Goal: Task Accomplishment & Management: Manage account settings

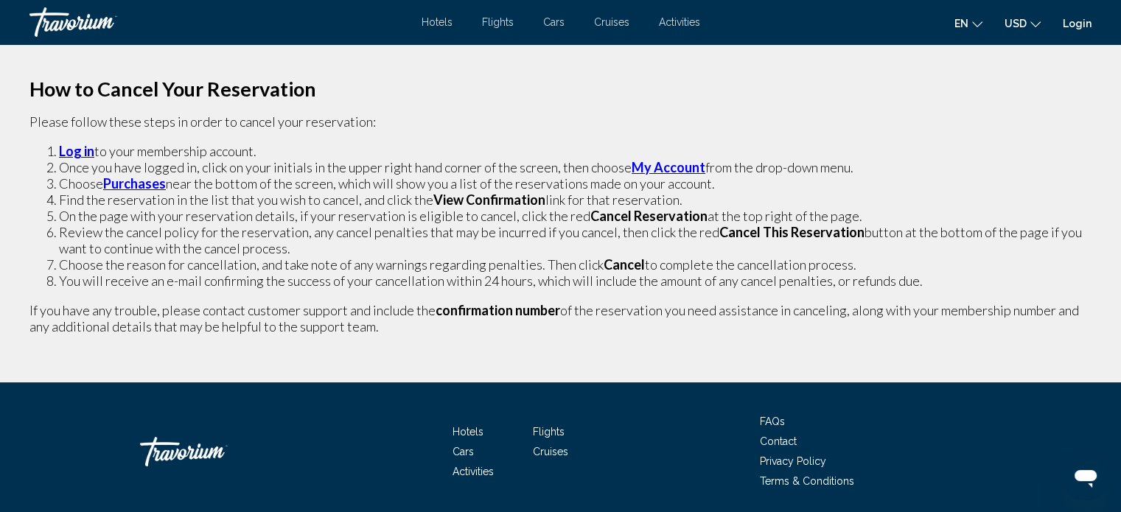
click at [79, 150] on strong "Log in" at bounding box center [76, 151] width 35 height 16
click at [144, 182] on strong "Purchases" at bounding box center [134, 183] width 63 height 16
click at [665, 164] on strong "My Account" at bounding box center [668, 167] width 74 height 16
click at [470, 202] on strong "View Confirmation" at bounding box center [489, 200] width 112 height 16
click at [648, 220] on strong "Cancel Reservation" at bounding box center [648, 216] width 117 height 16
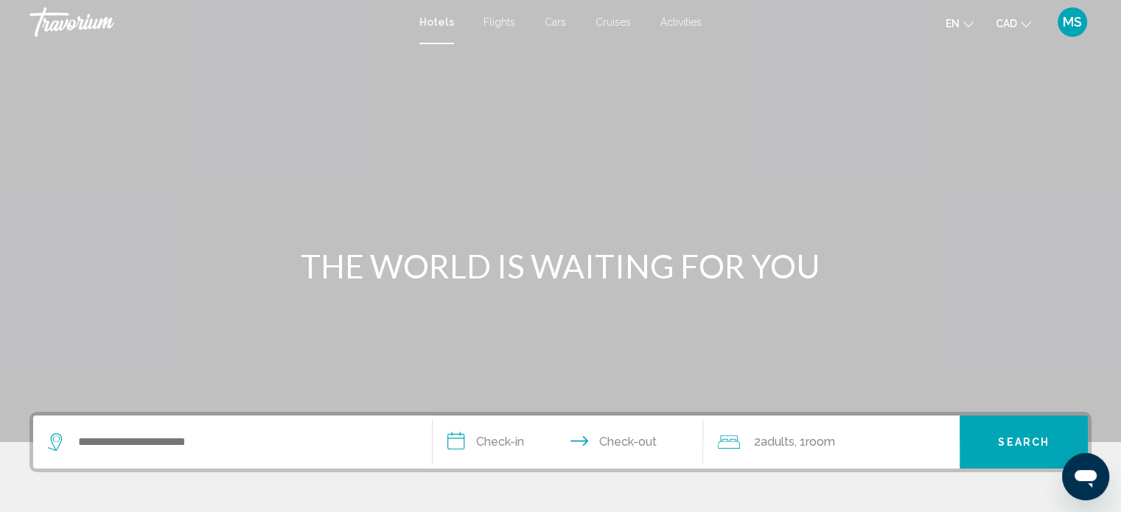
click at [1071, 30] on div "MS" at bounding box center [1071, 21] width 29 height 29
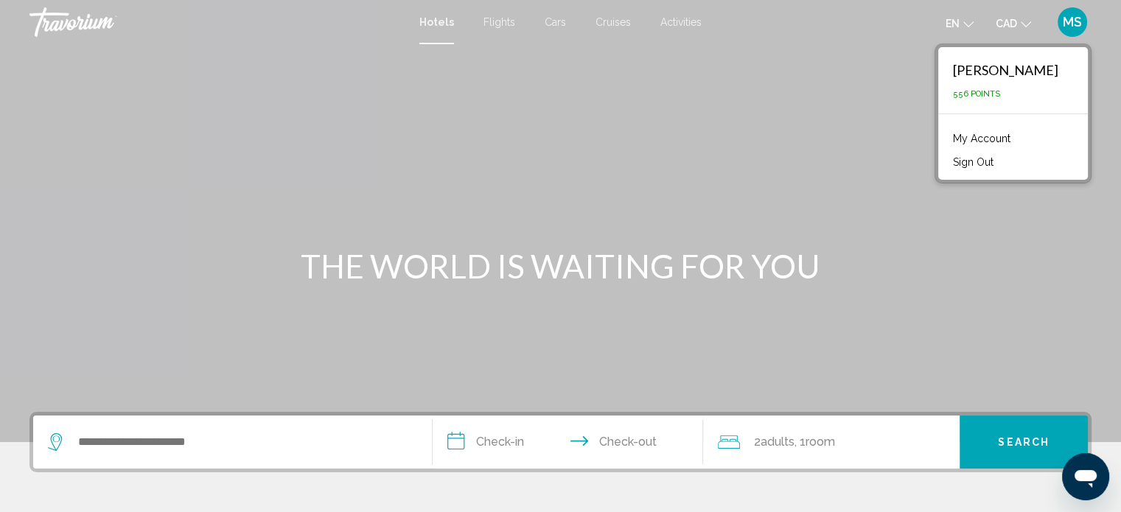
click at [1012, 136] on link "My Account" at bounding box center [981, 138] width 72 height 19
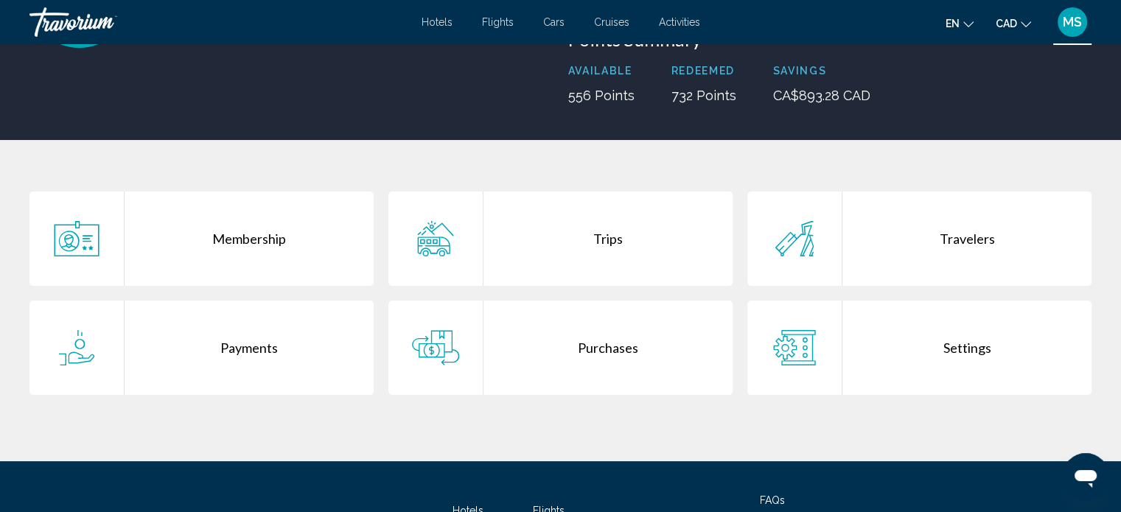
scroll to position [190, 0]
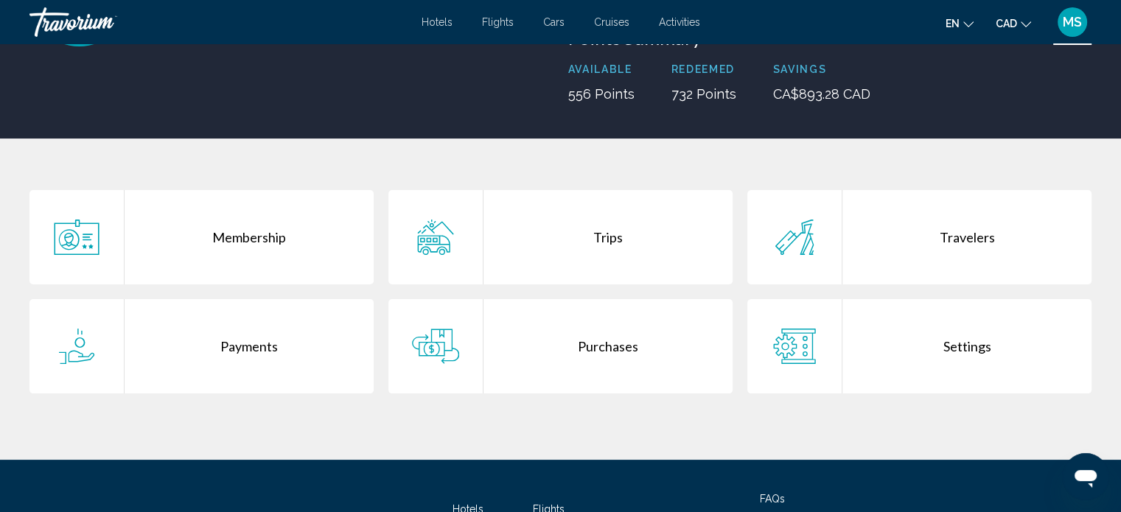
click at [563, 347] on div "Purchases" at bounding box center [607, 346] width 249 height 94
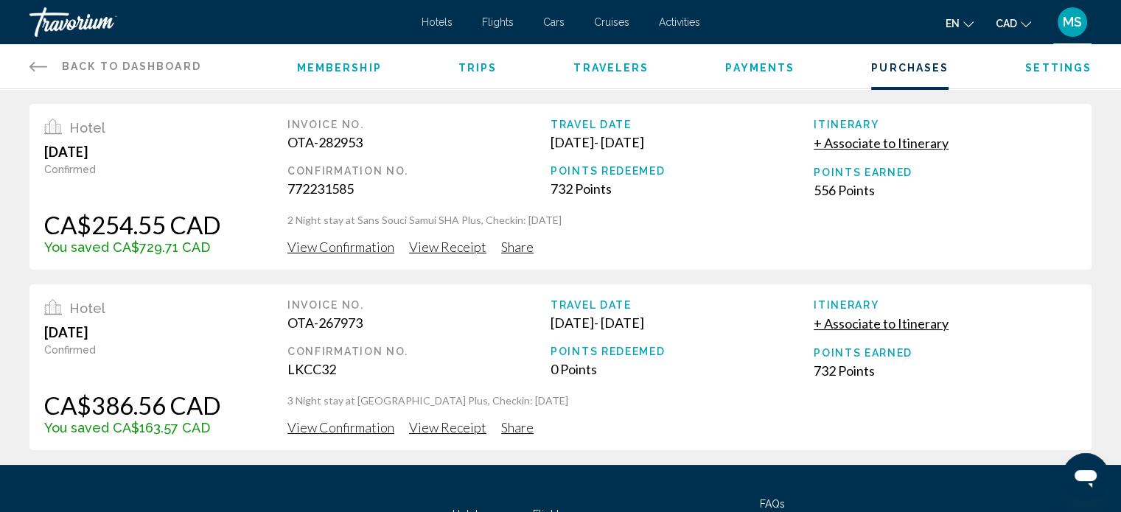
click at [351, 246] on span "View Confirmation" at bounding box center [340, 247] width 107 height 16
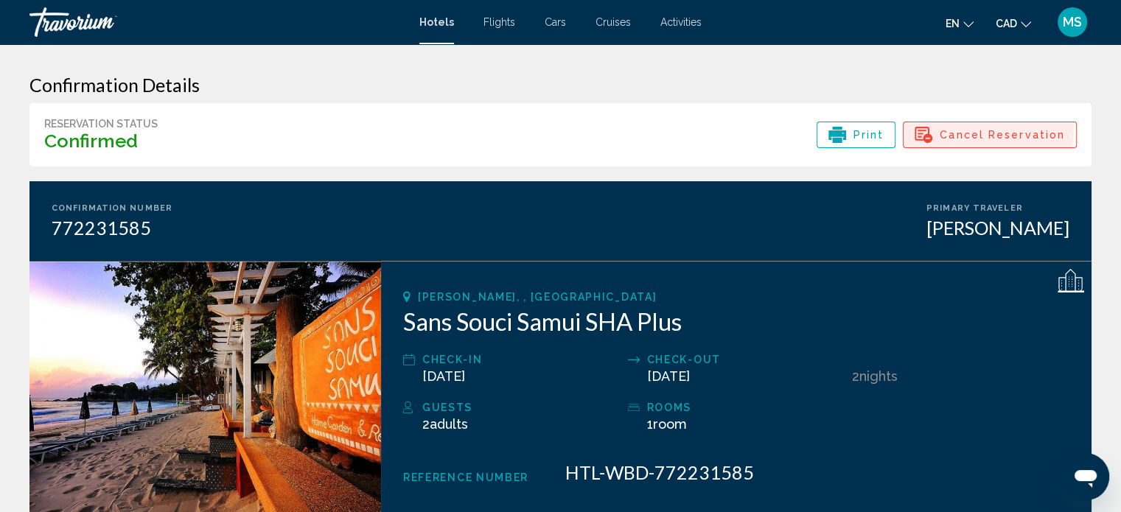
click at [985, 130] on span "Cancel Reservation" at bounding box center [1001, 134] width 125 height 25
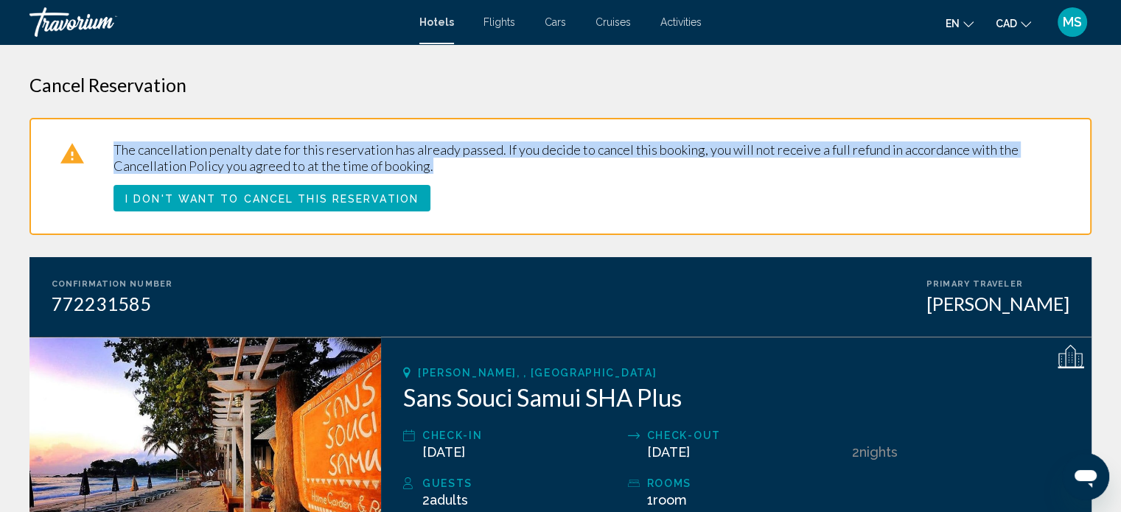
drag, startPoint x: 445, startPoint y: 167, endPoint x: 114, endPoint y: 147, distance: 331.4
click at [114, 147] on p "The cancellation penalty date for this reservation has already passed. If you d…" at bounding box center [586, 157] width 947 height 32
copy p "The cancellation penalty date for this reservation has already passed. If you d…"
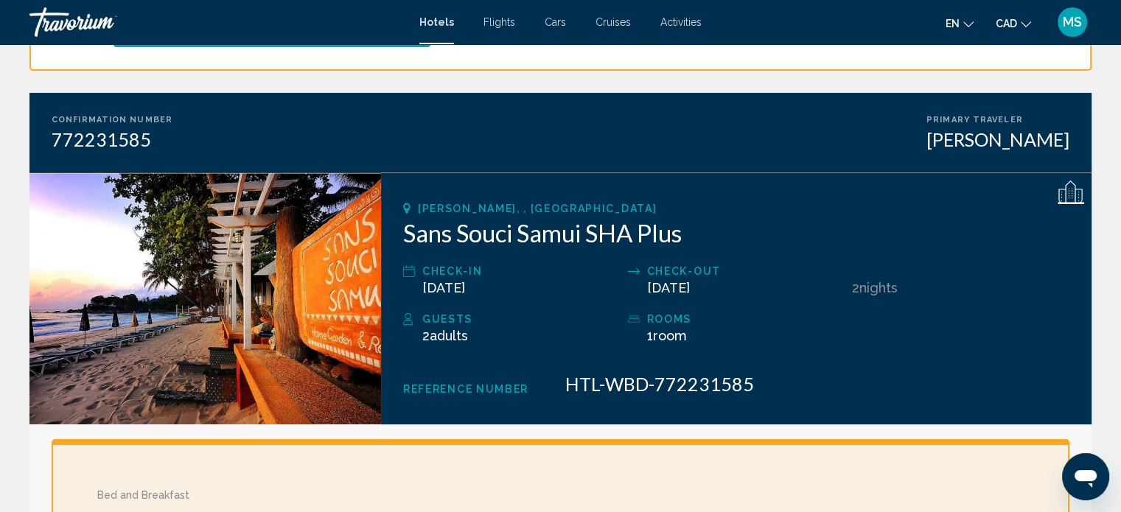
scroll to position [167, 0]
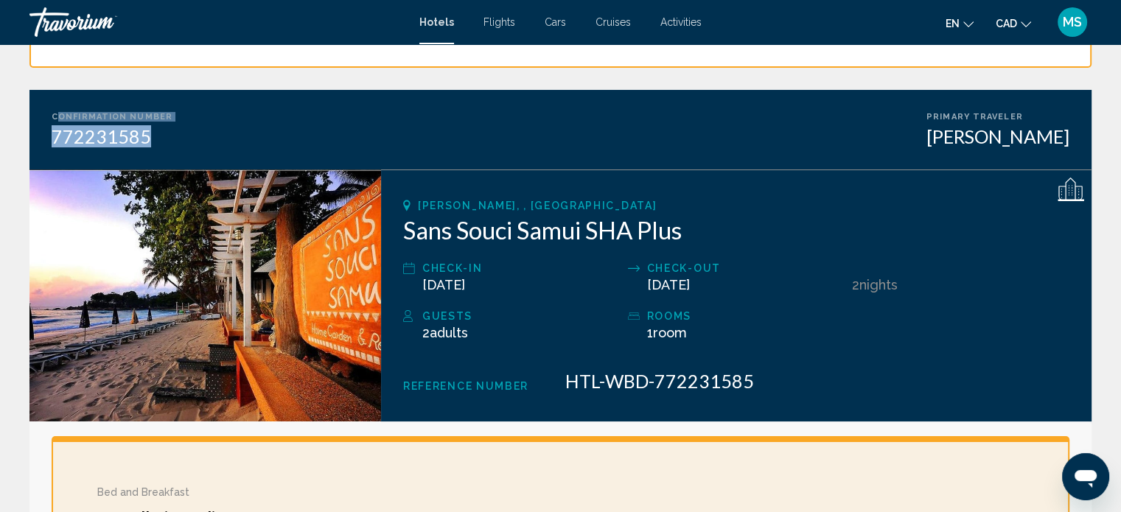
drag, startPoint x: 167, startPoint y: 134, endPoint x: 57, endPoint y: 108, distance: 113.5
click at [57, 108] on div "Confirmation Number 772231585 Primary Traveler Marianne Svetlov" at bounding box center [560, 130] width 1062 height 80
copy div "onfirmation Number 772231585"
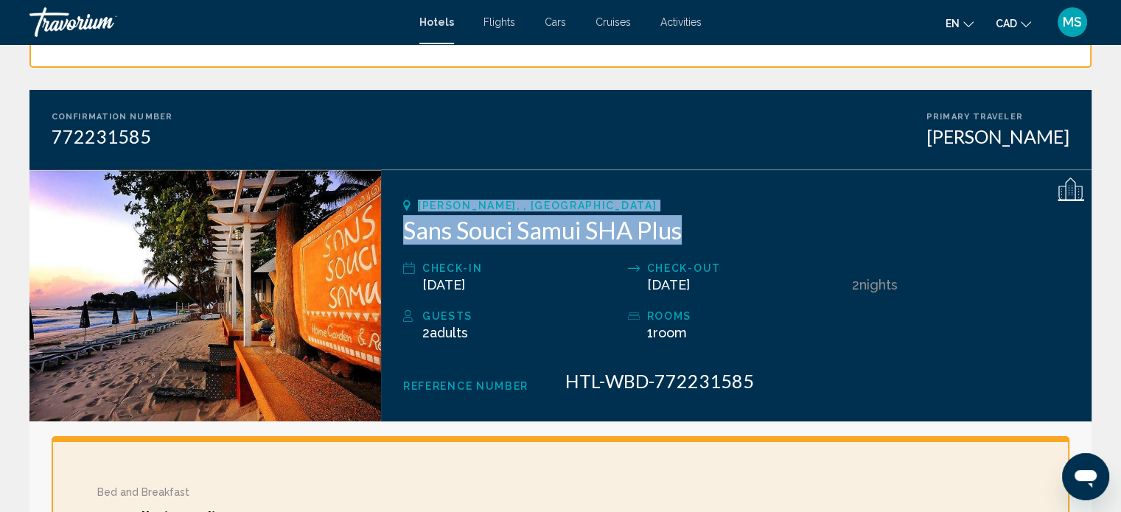
drag, startPoint x: 713, startPoint y: 229, endPoint x: 398, endPoint y: 206, distance: 316.2
click at [398, 206] on div "Koh Samui, , Thailand Sans Souci Samui SHA Plus Check-in Aug 28, 2025 Check-out…" at bounding box center [736, 295] width 710 height 252
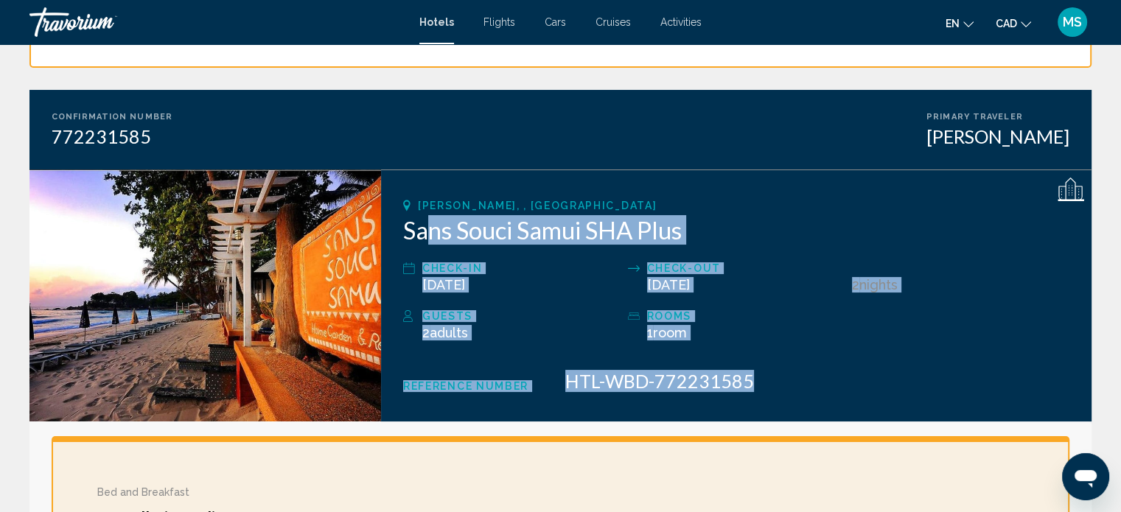
drag, startPoint x: 812, startPoint y: 383, endPoint x: 426, endPoint y: 215, distance: 421.0
click at [426, 215] on div "Koh Samui, , Thailand Sans Souci Samui SHA Plus Check-in Aug 28, 2025 Check-out…" at bounding box center [736, 295] width 710 height 252
copy div "ns Souci Samui SHA Plus Check-in Aug 28, 2025 Check-out Aug 30, 2025 2 Night Ni…"
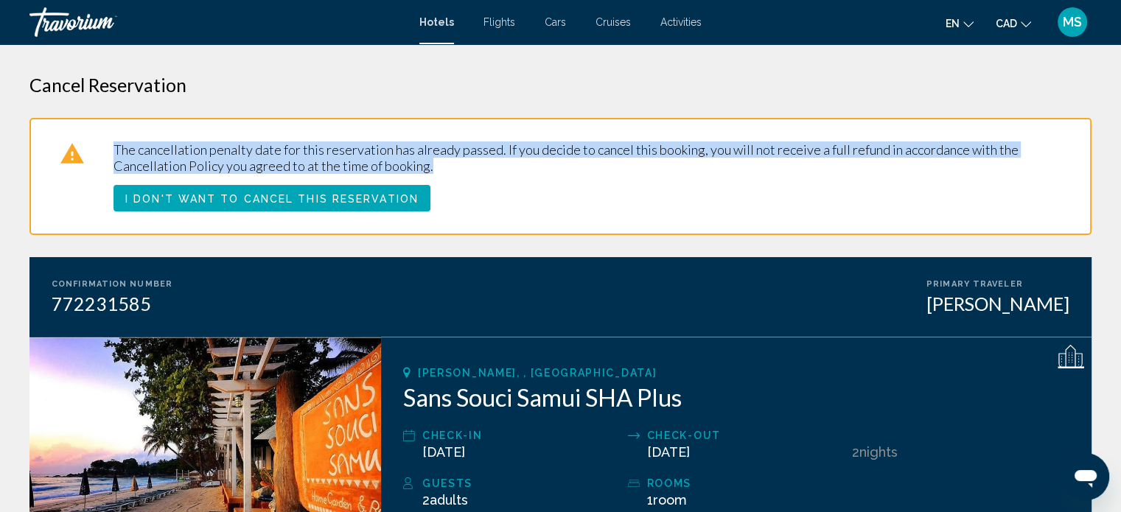
drag, startPoint x: 427, startPoint y: 169, endPoint x: 101, endPoint y: 155, distance: 326.7
click at [101, 155] on div "The cancellation penalty date for this reservation has already passed. If you d…" at bounding box center [560, 162] width 1000 height 43
copy p "The cancellation penalty date for this reservation has already passed. If you d…"
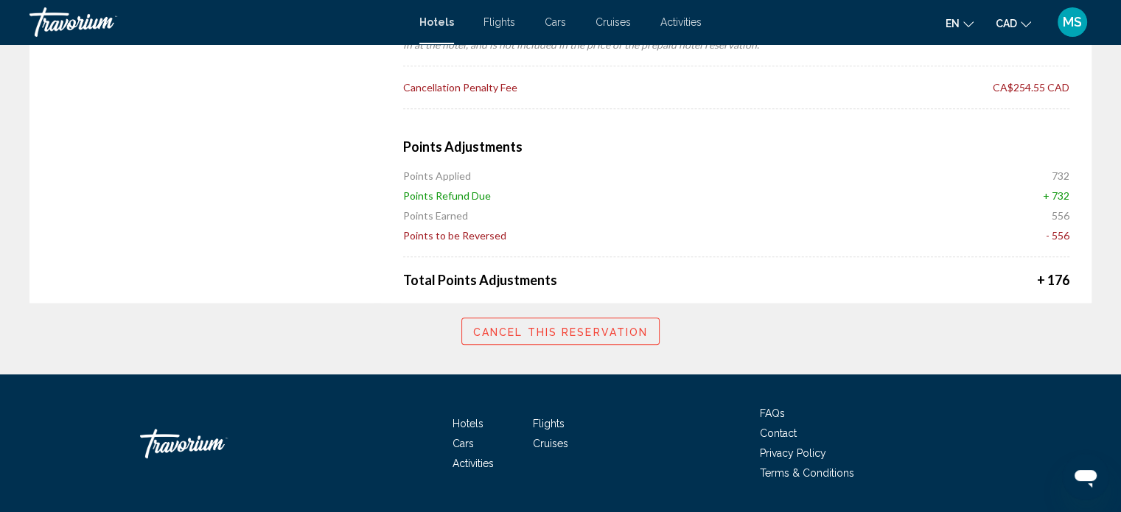
scroll to position [1313, 0]
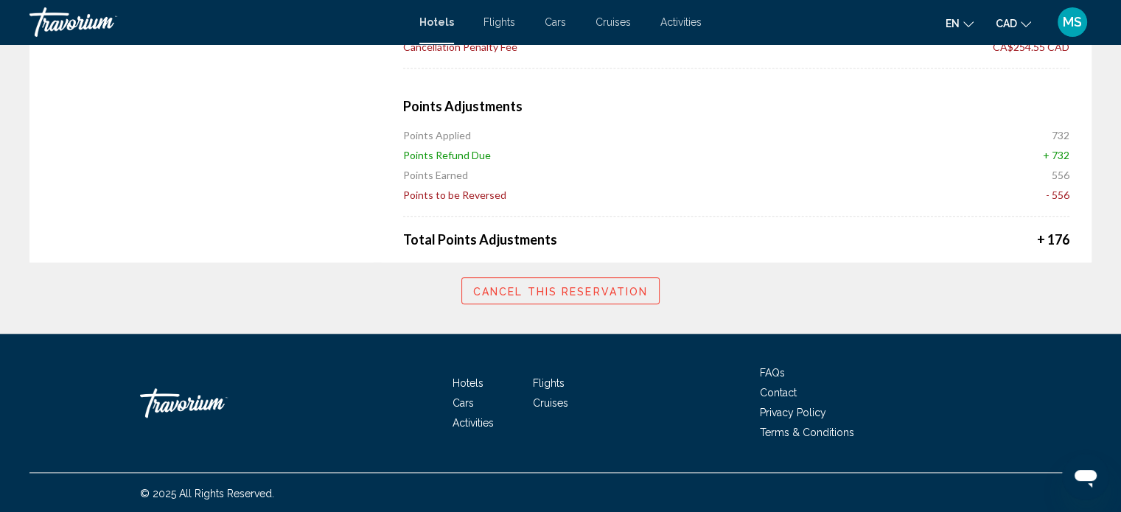
click at [613, 290] on span "Cancel this reservation" at bounding box center [560, 291] width 175 height 12
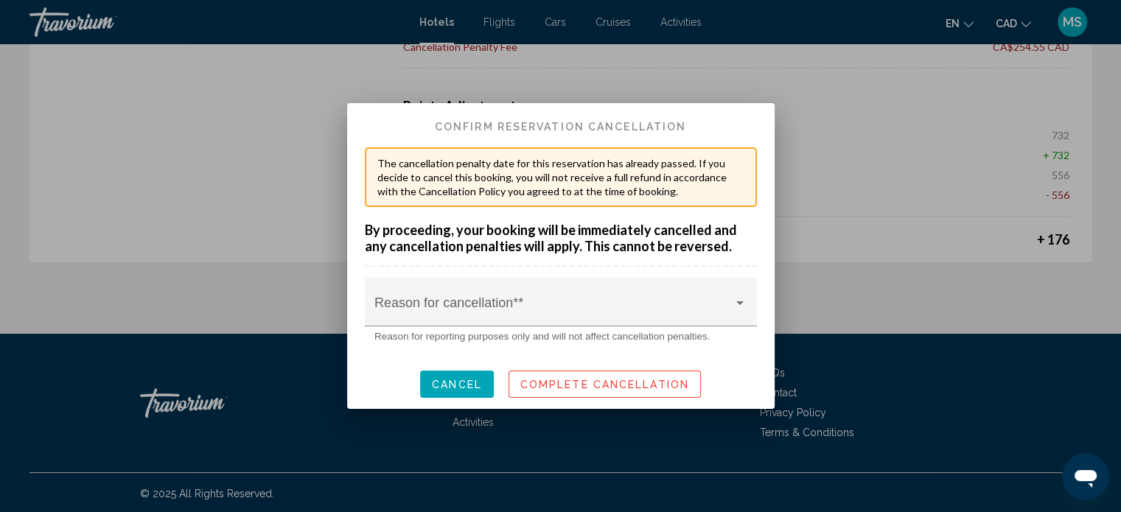
scroll to position [0, 0]
click at [734, 305] on div at bounding box center [739, 304] width 13 height 12
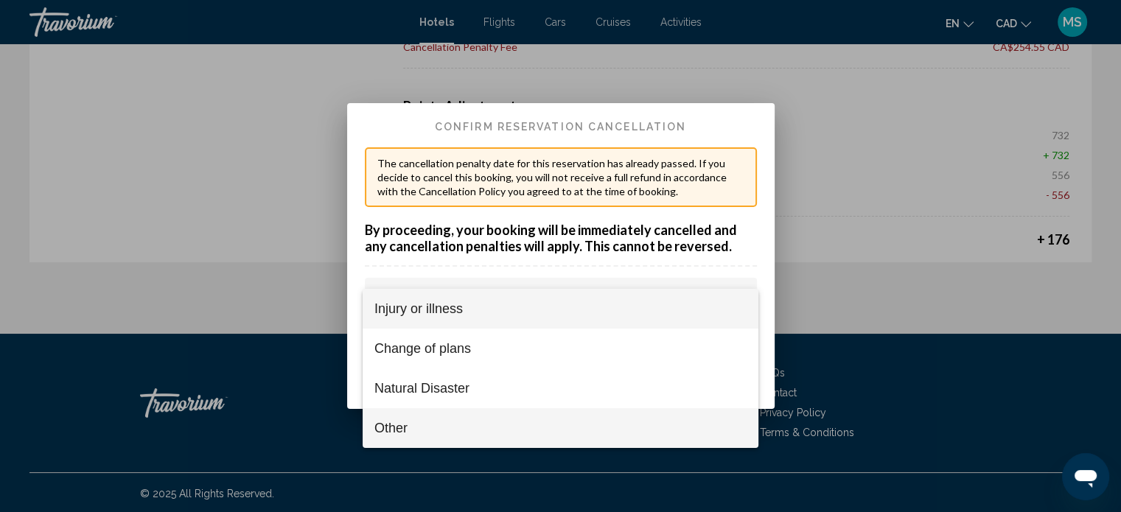
click at [598, 415] on span "Other" at bounding box center [560, 428] width 372 height 40
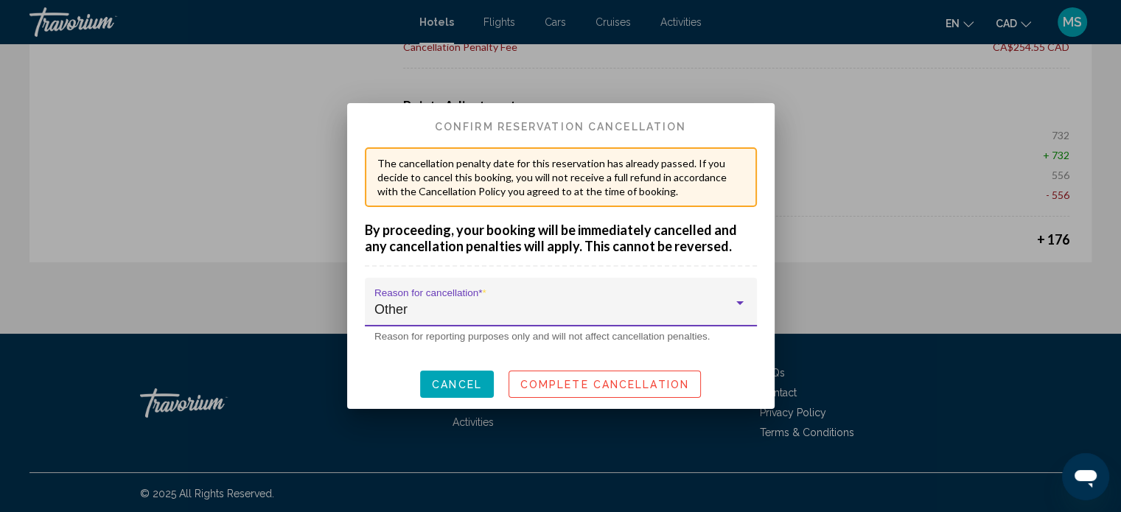
click at [593, 382] on span "Complete Cancellation" at bounding box center [604, 385] width 169 height 12
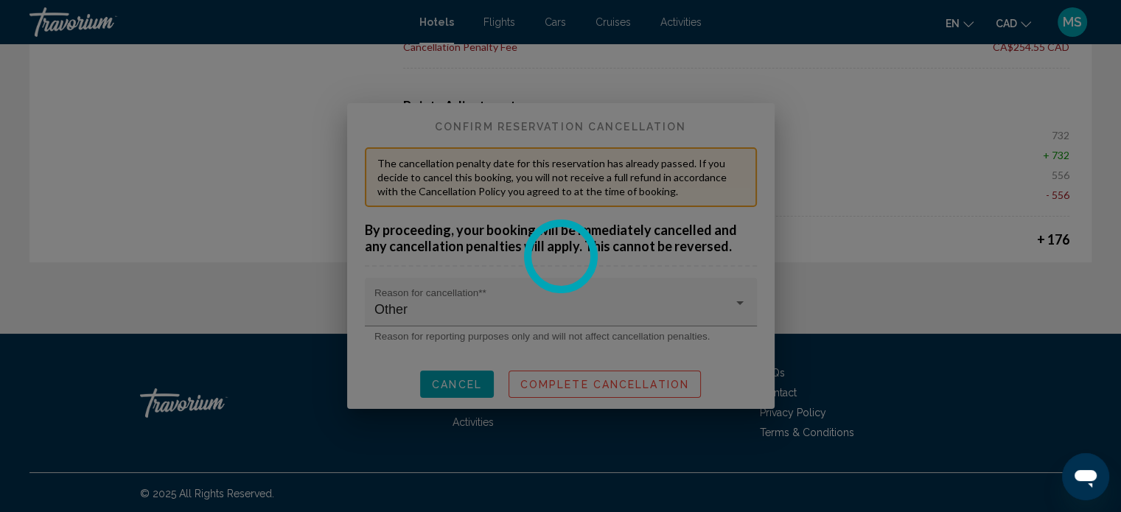
scroll to position [1313, 0]
